Goal: Task Accomplishment & Management: Use online tool/utility

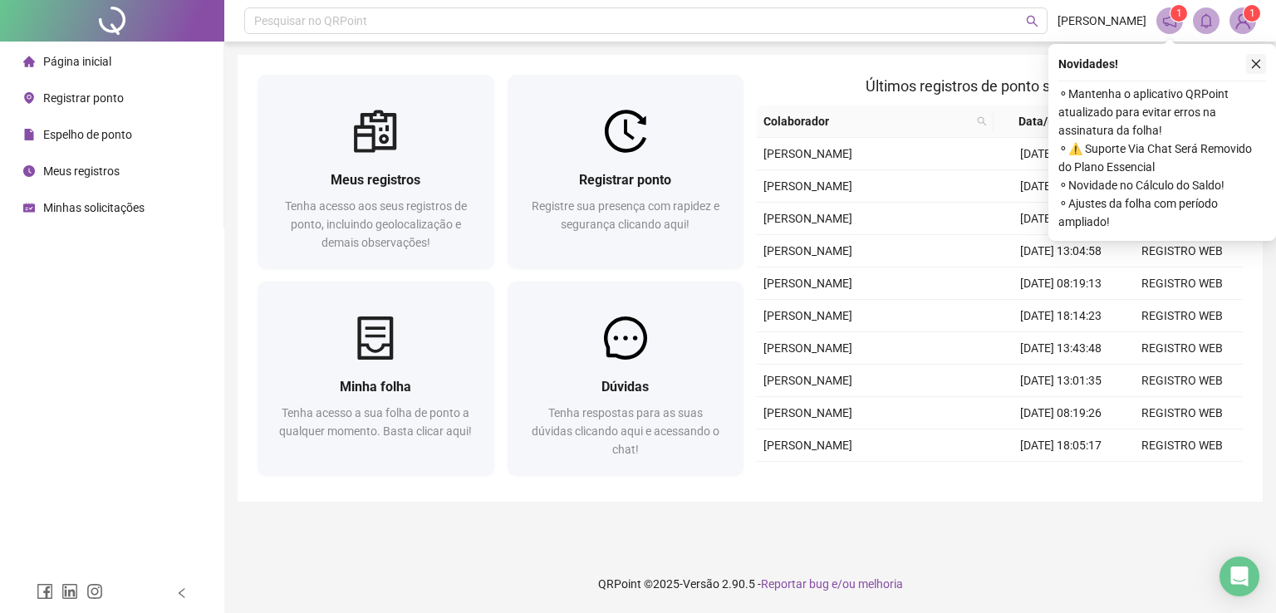
click at [1253, 59] on icon "close" at bounding box center [1257, 64] width 12 height 12
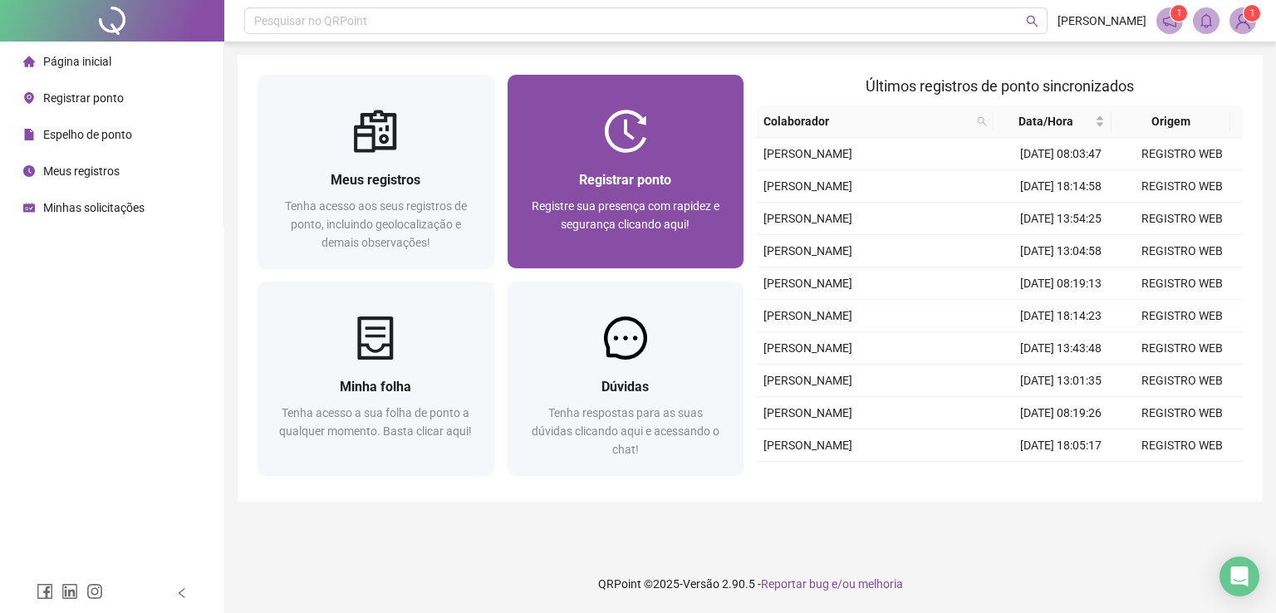
click at [701, 184] on div "Registrar ponto" at bounding box center [626, 180] width 197 height 21
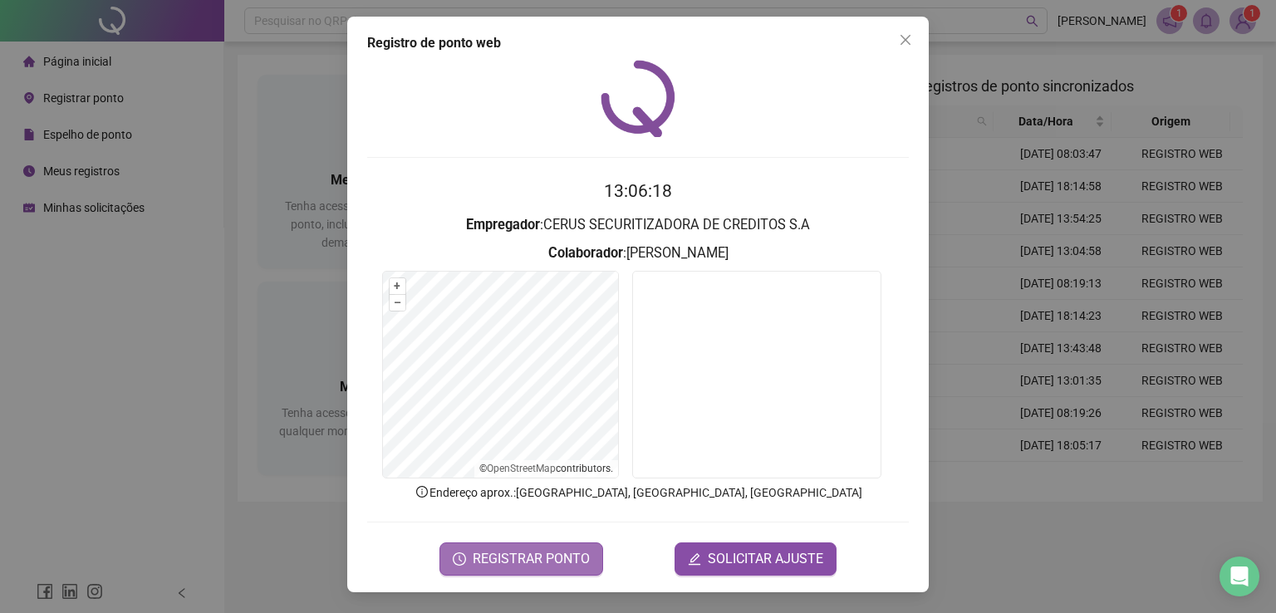
click at [545, 553] on span "REGISTRAR PONTO" at bounding box center [531, 559] width 117 height 20
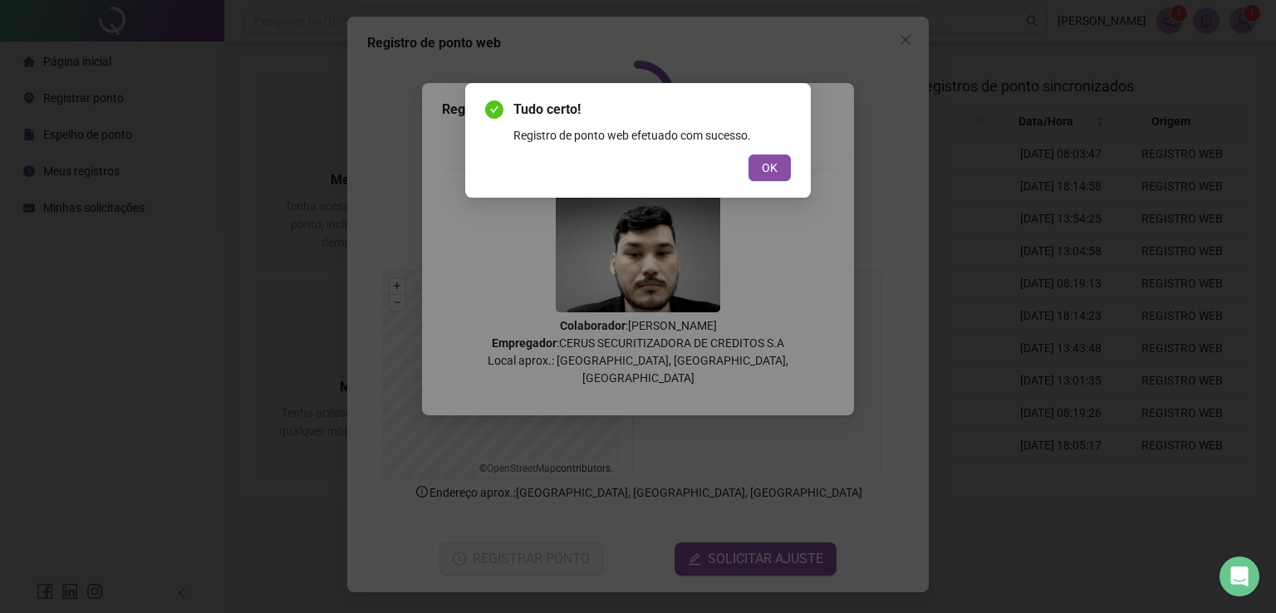
click at [772, 183] on div "Tudo certo! Registro de ponto web efetuado com sucesso. OK" at bounding box center [638, 140] width 346 height 115
click at [782, 177] on button "OK" at bounding box center [770, 168] width 42 height 27
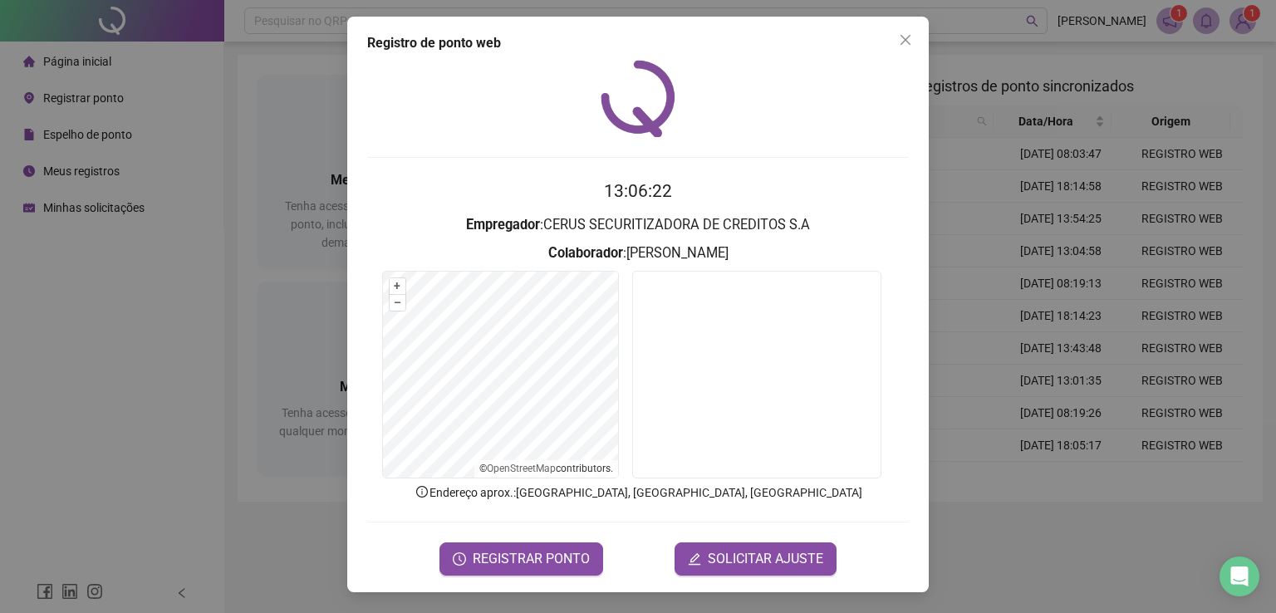
click at [894, 47] on button "Close" at bounding box center [906, 40] width 27 height 27
